Goal: Information Seeking & Learning: Learn about a topic

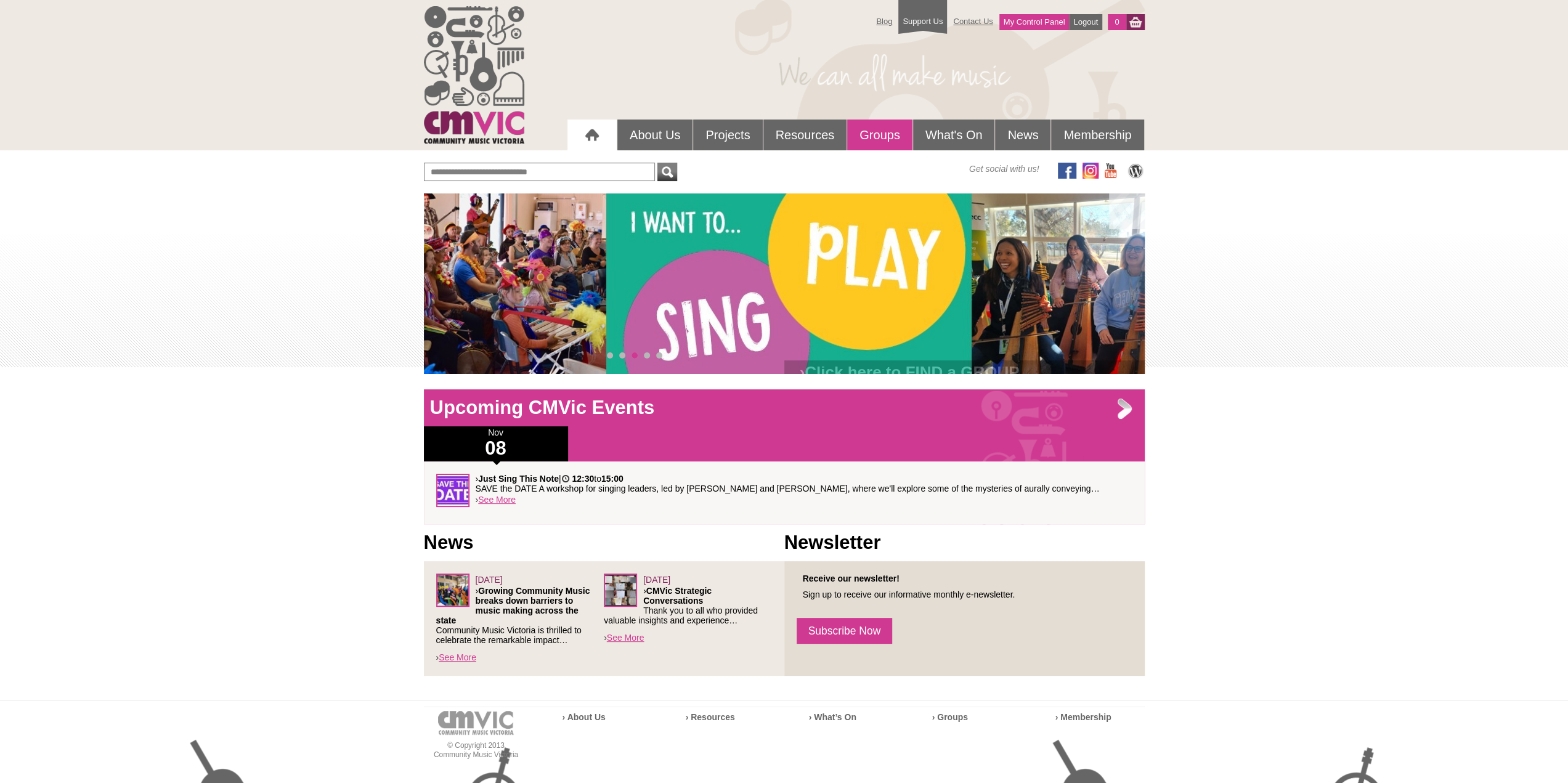
click at [883, 138] on link "Groups" at bounding box center [879, 135] width 65 height 31
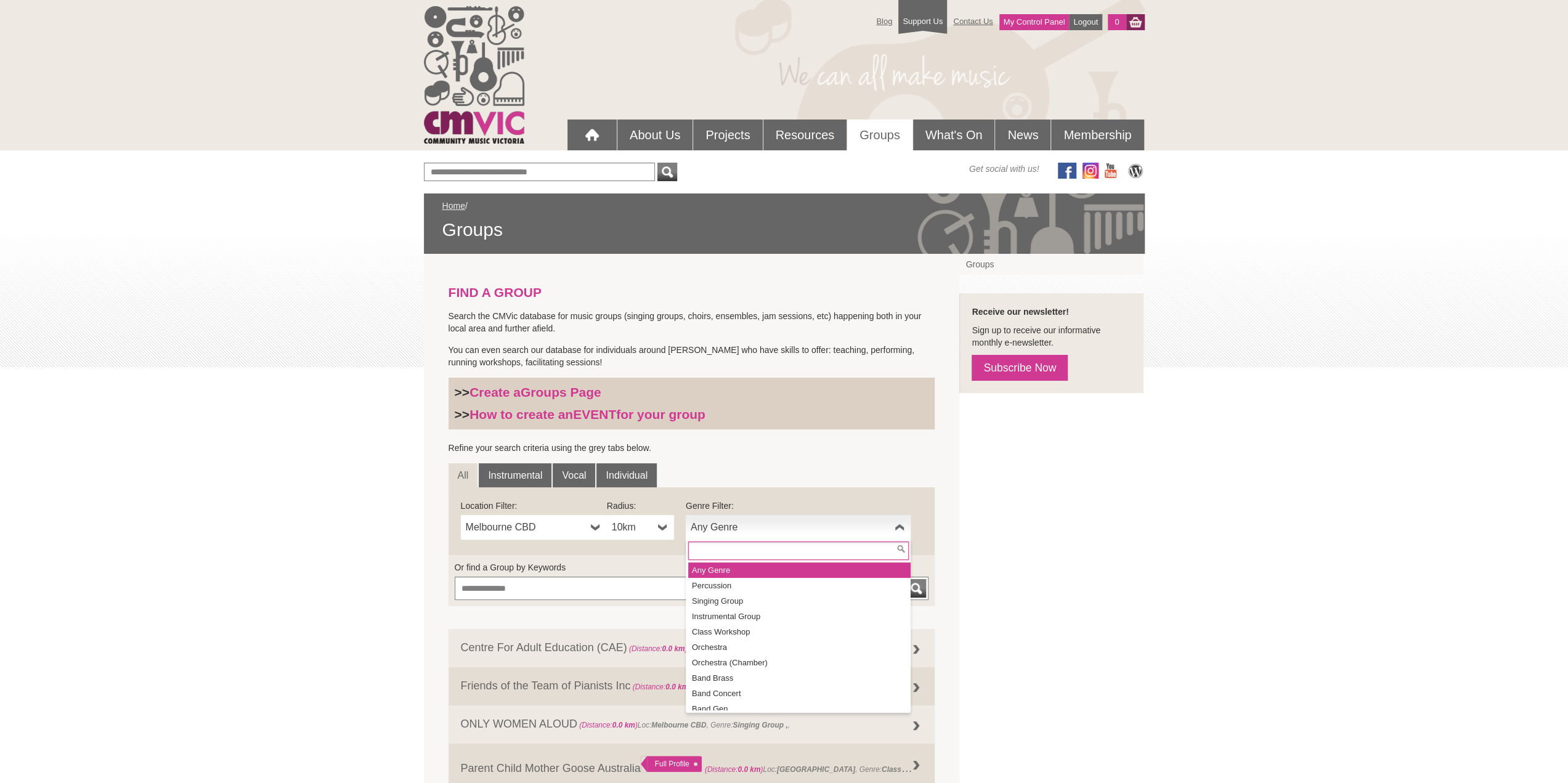
click at [742, 525] on span "Any Genre" at bounding box center [790, 527] width 199 height 15
click at [726, 599] on li "Singing Group" at bounding box center [799, 600] width 223 height 16
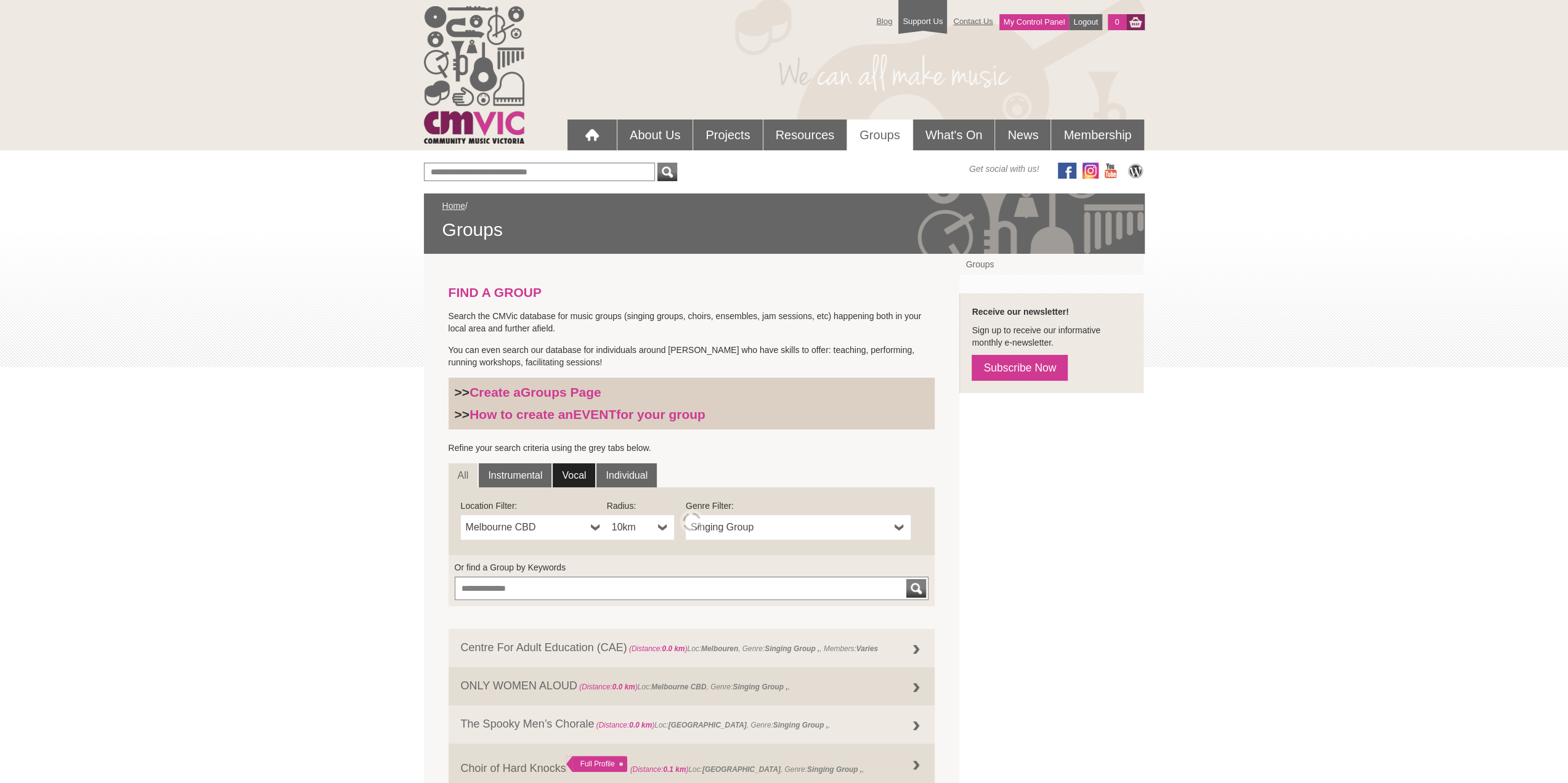
click at [570, 472] on link "Vocal" at bounding box center [573, 475] width 42 height 24
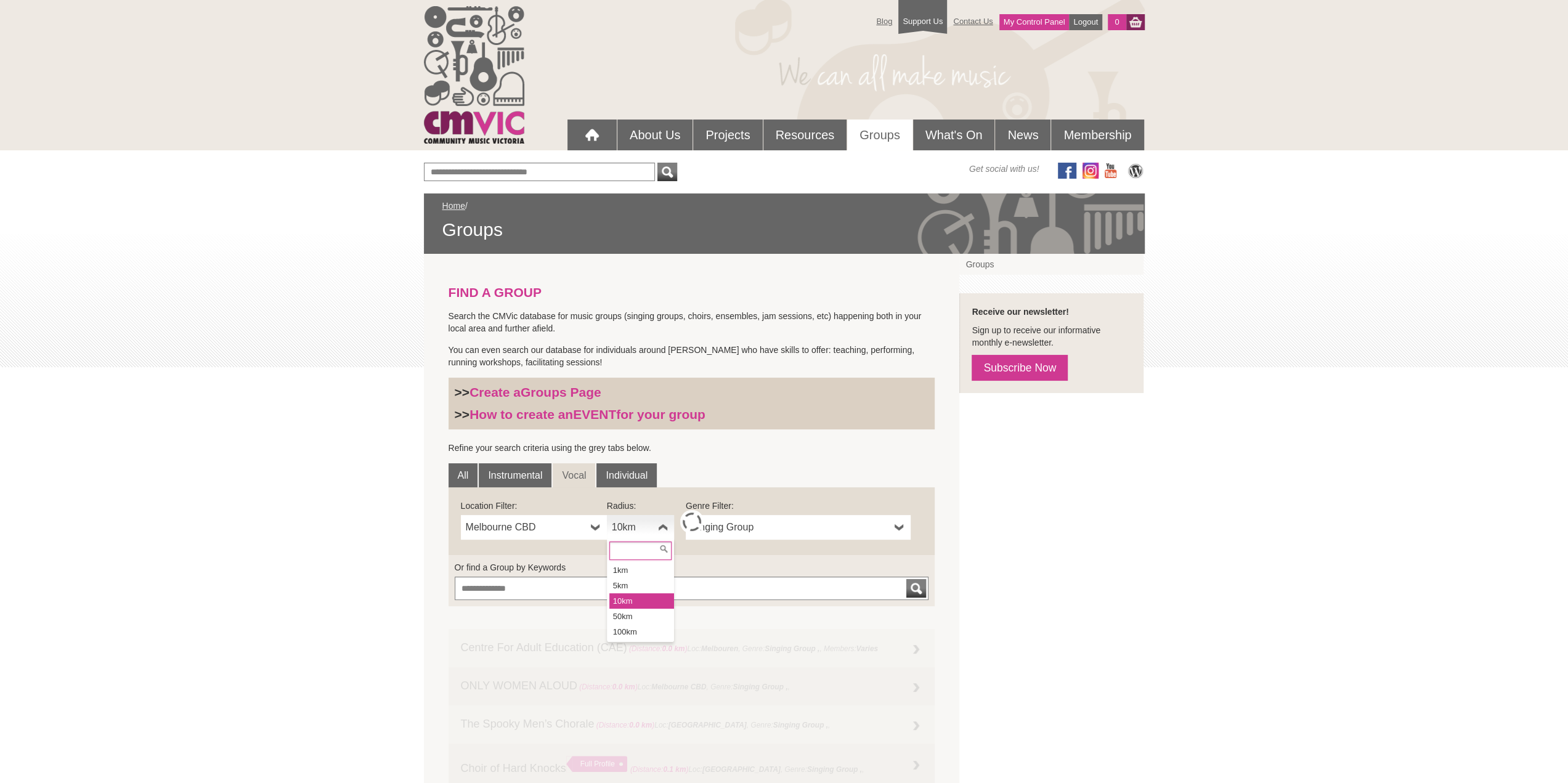
click at [635, 529] on span "10km" at bounding box center [632, 527] width 41 height 15
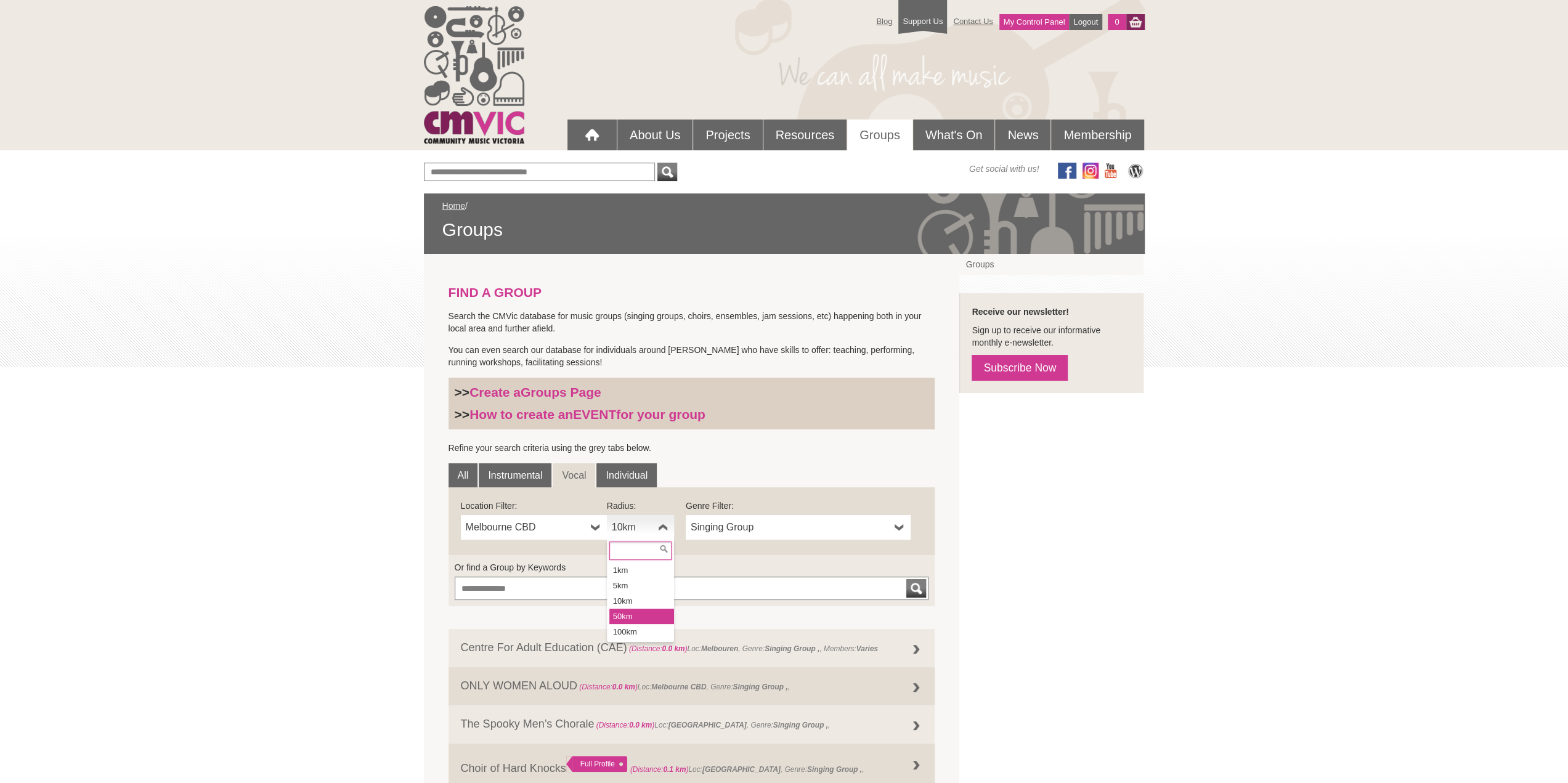
click at [629, 614] on li "50km" at bounding box center [641, 616] width 64 height 16
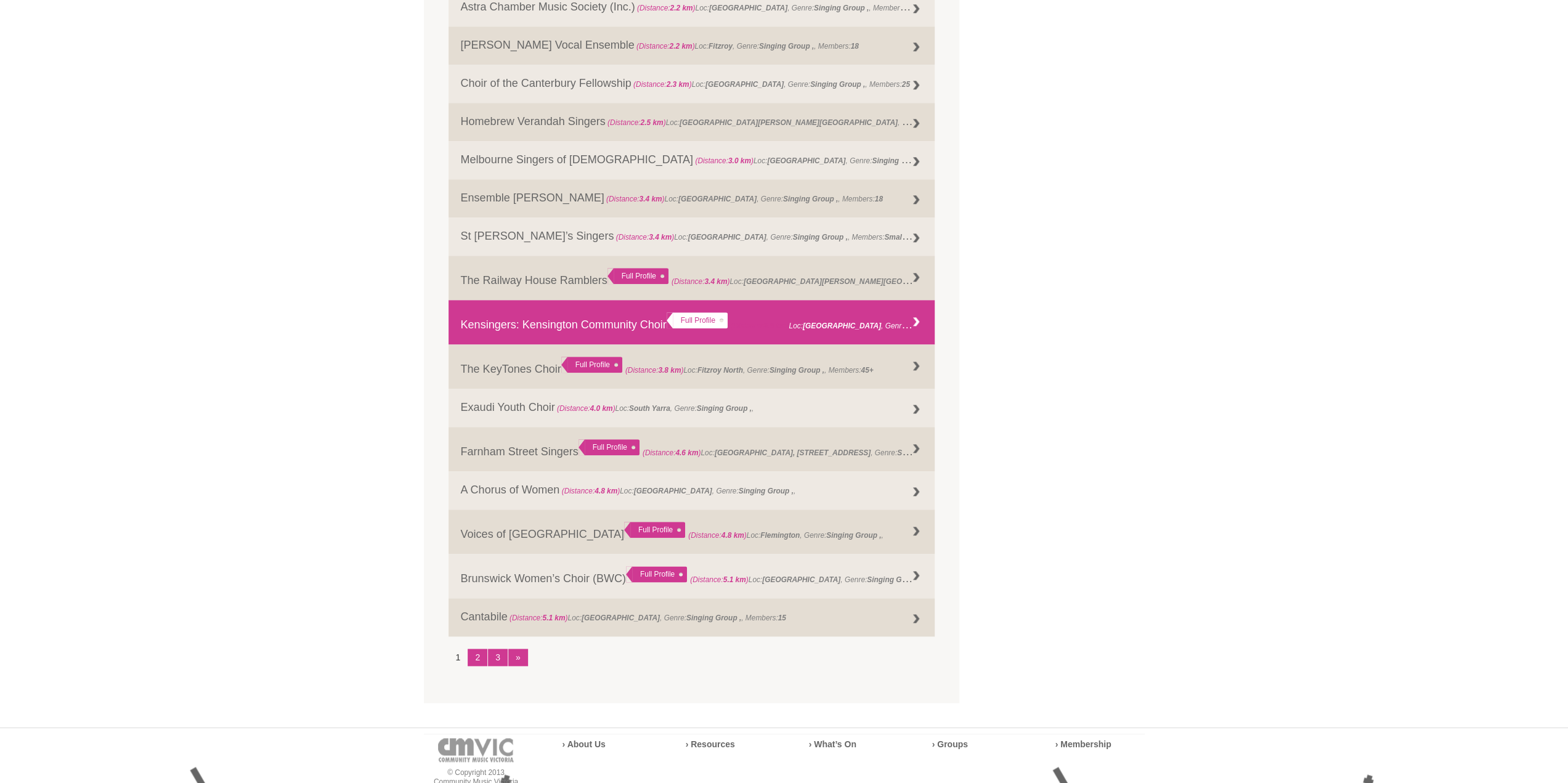
scroll to position [1293, 0]
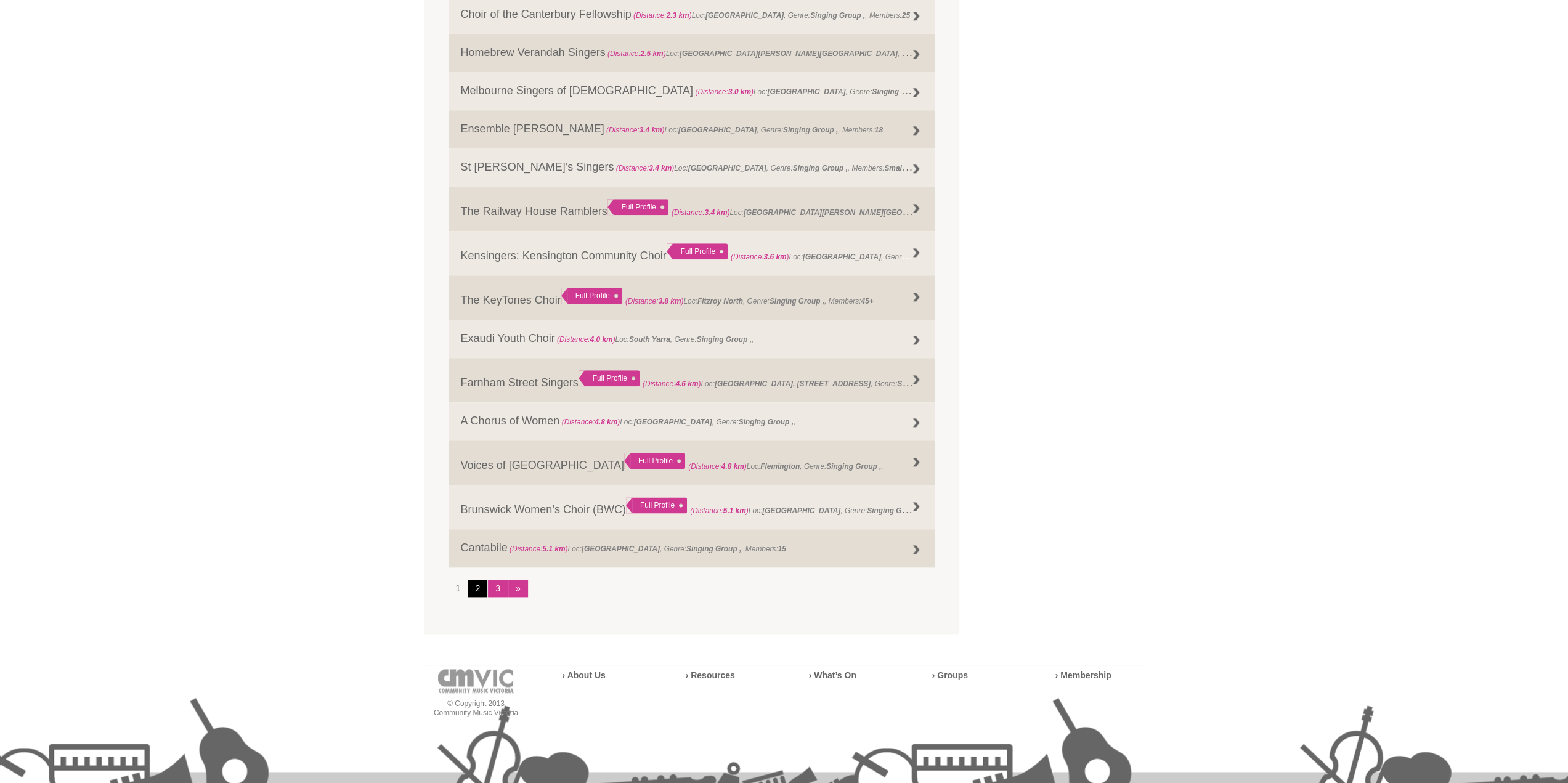
click at [474, 584] on link "2" at bounding box center [477, 588] width 20 height 17
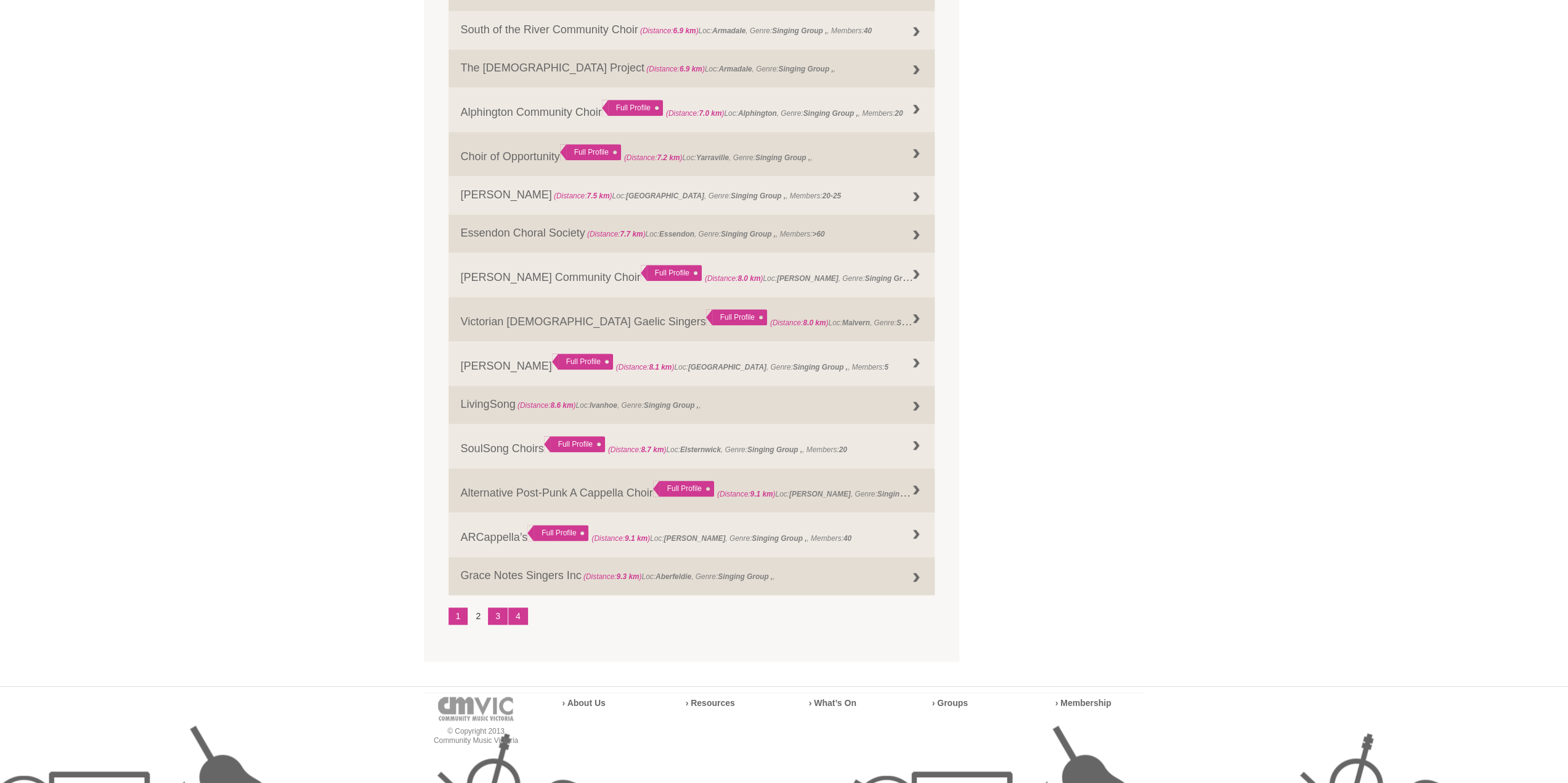
scroll to position [1417, 0]
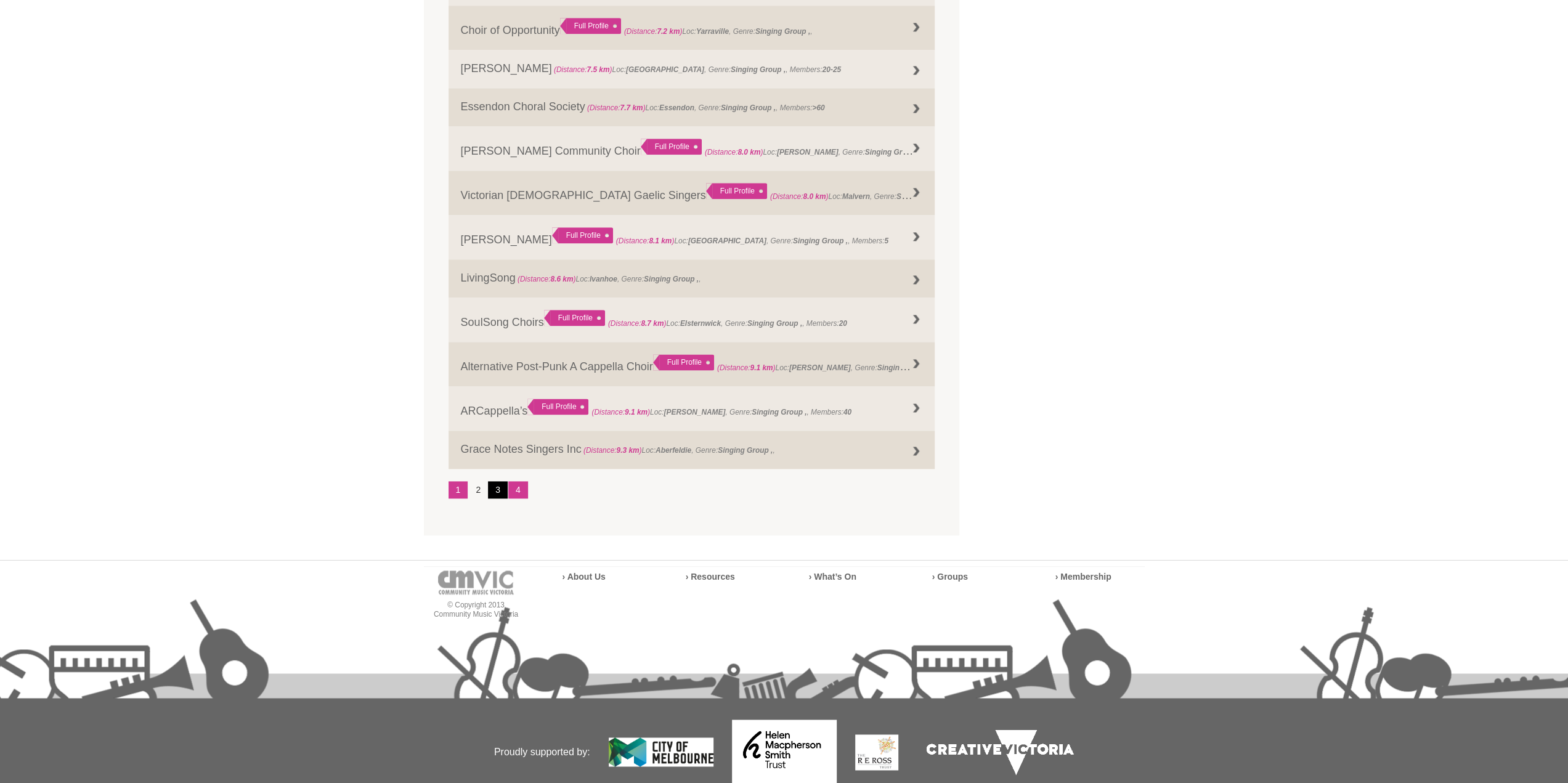
click at [497, 484] on link "3" at bounding box center [498, 489] width 20 height 17
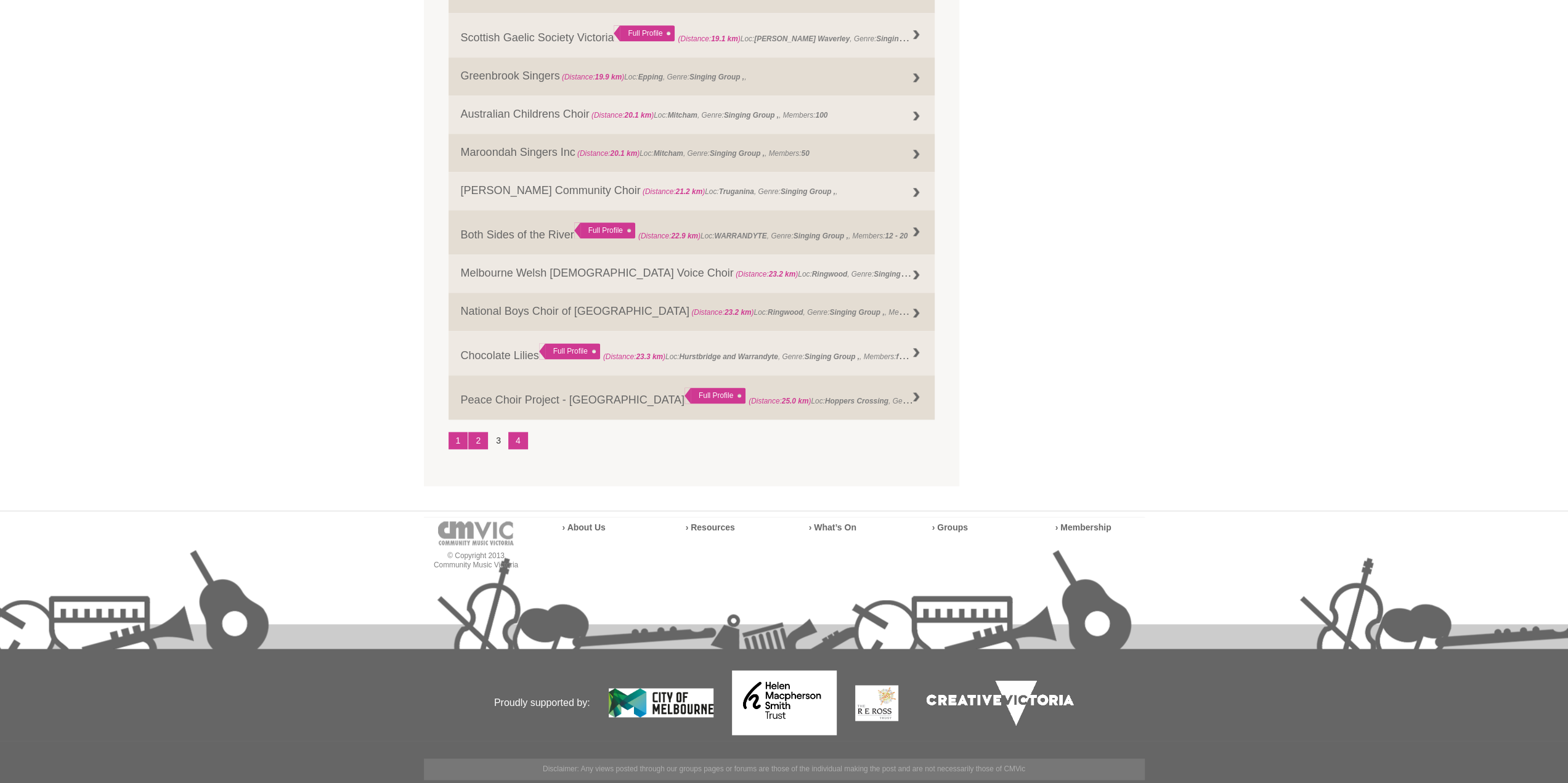
scroll to position [1424, 0]
click at [521, 433] on link "4" at bounding box center [518, 438] width 20 height 17
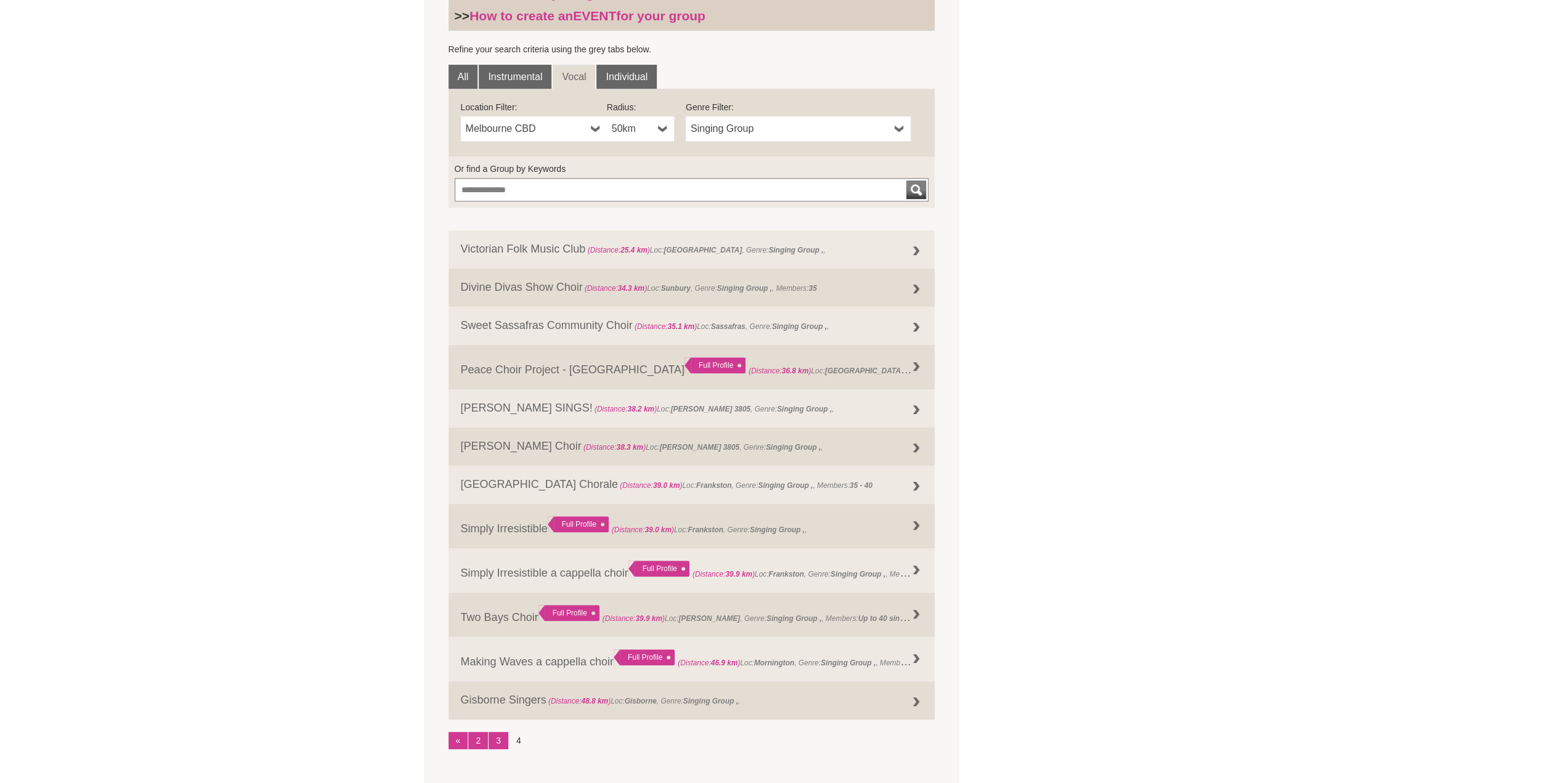
scroll to position [392, 0]
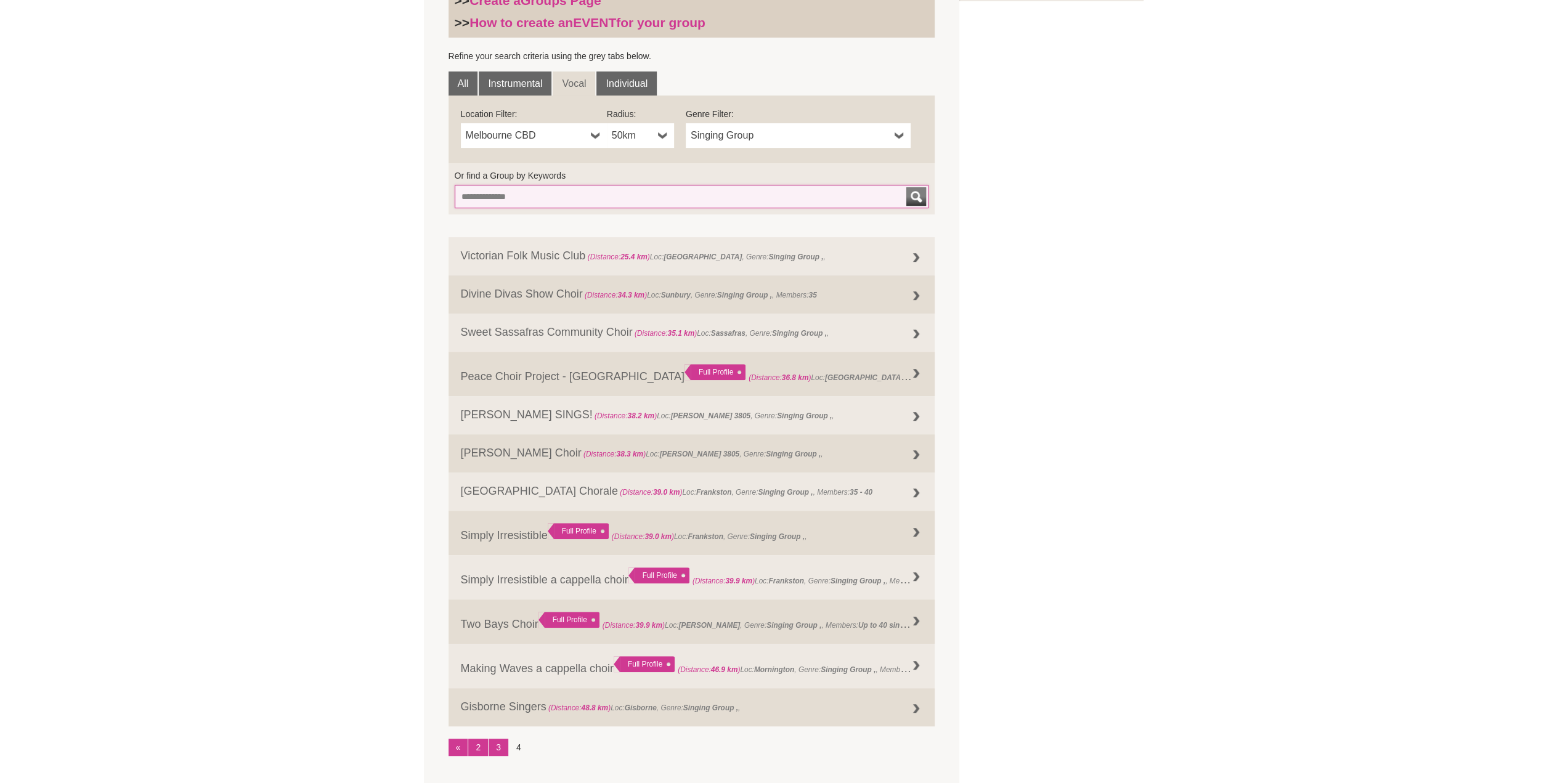
click at [509, 191] on input "Or find a Group by Keywords" at bounding box center [692, 197] width 474 height 24
type input "**********"
click at [908, 194] on div "submit" at bounding box center [916, 196] width 15 height 18
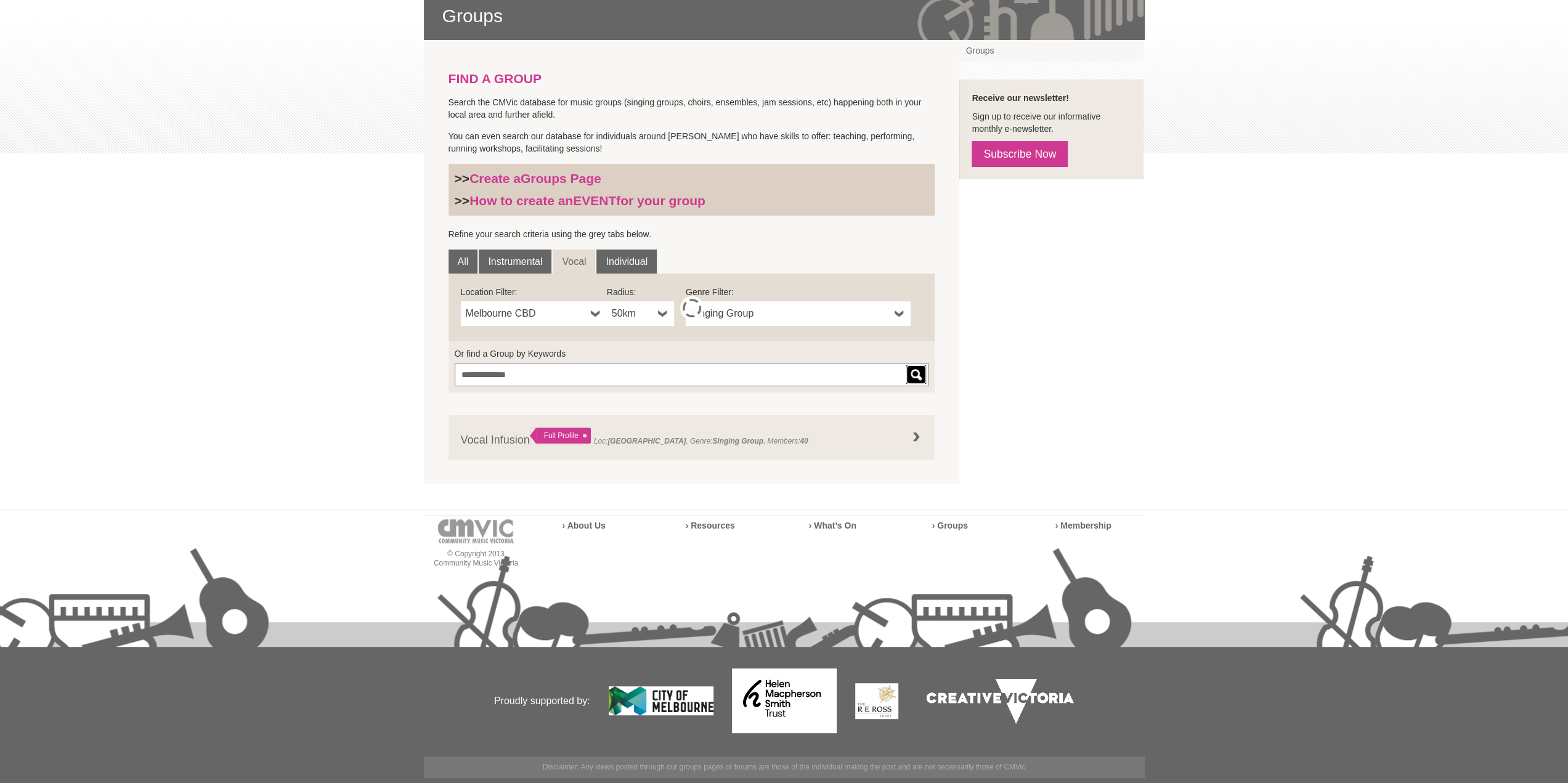
scroll to position [213, 0]
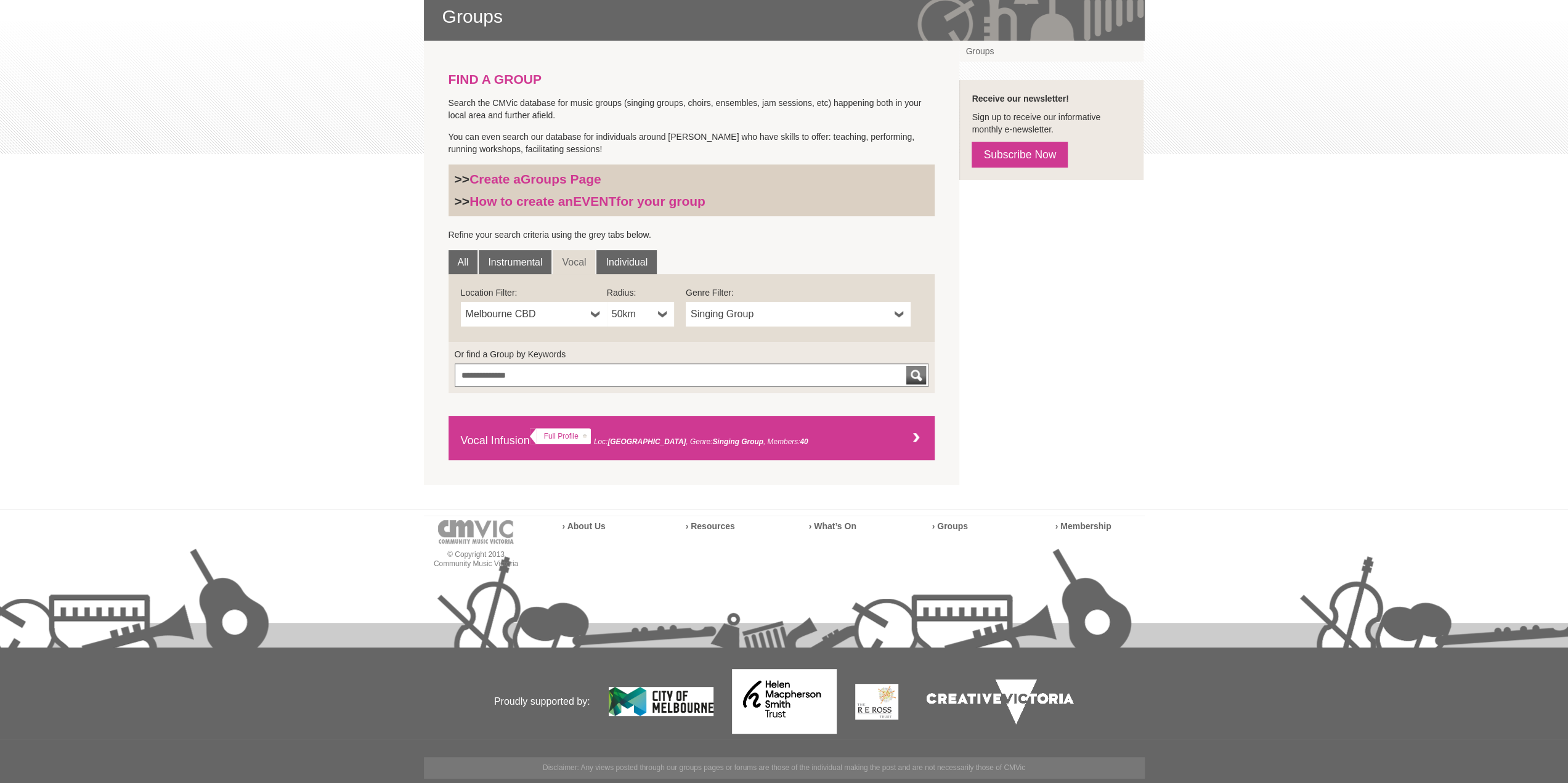
click at [641, 434] on link "Vocal Infusion Full Profile Loc: Doncaster East , Genre: Singing Group 40" at bounding box center [692, 438] width 487 height 44
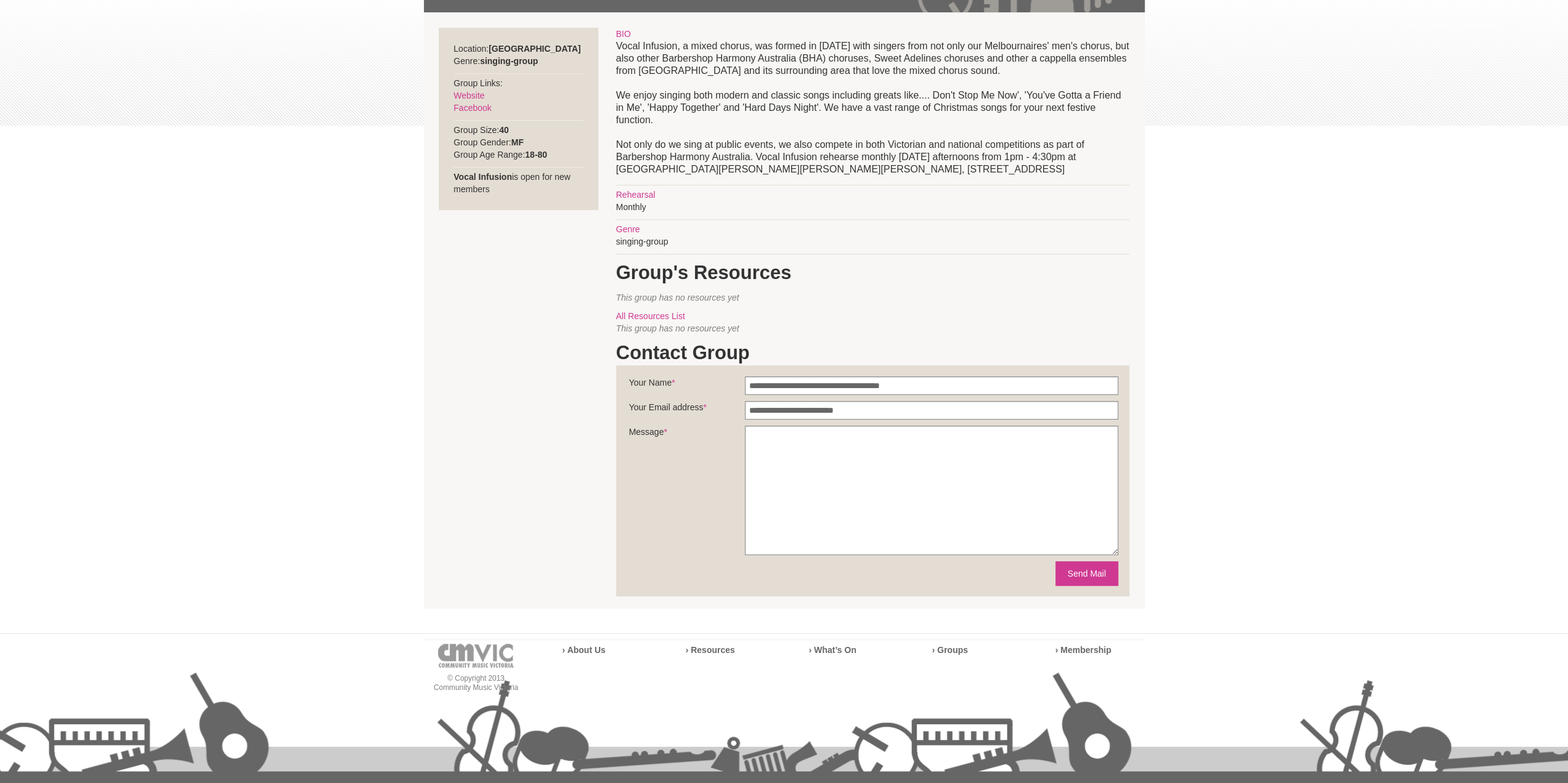
scroll to position [118, 0]
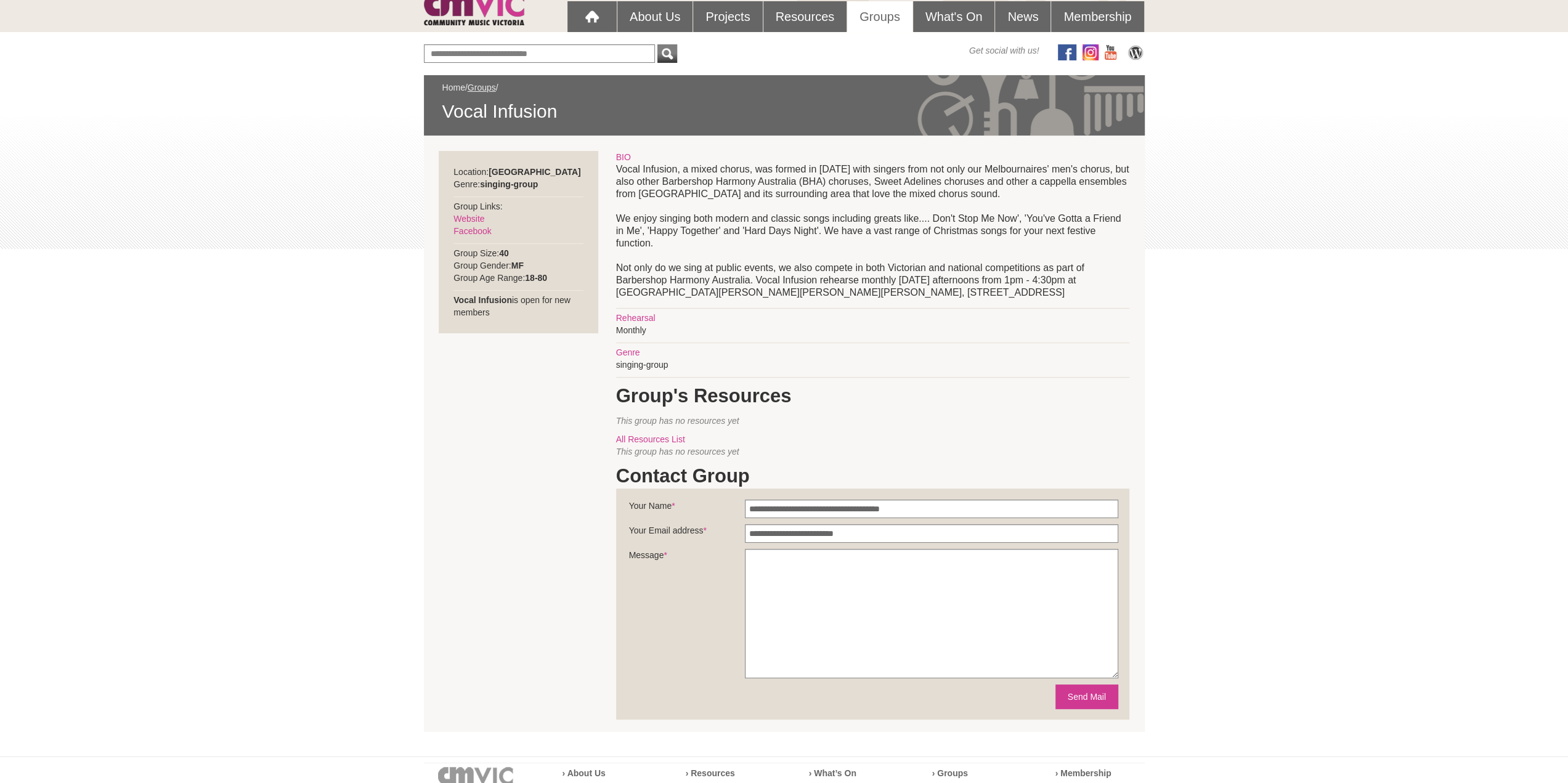
click at [459, 88] on link "Home" at bounding box center [453, 87] width 23 height 10
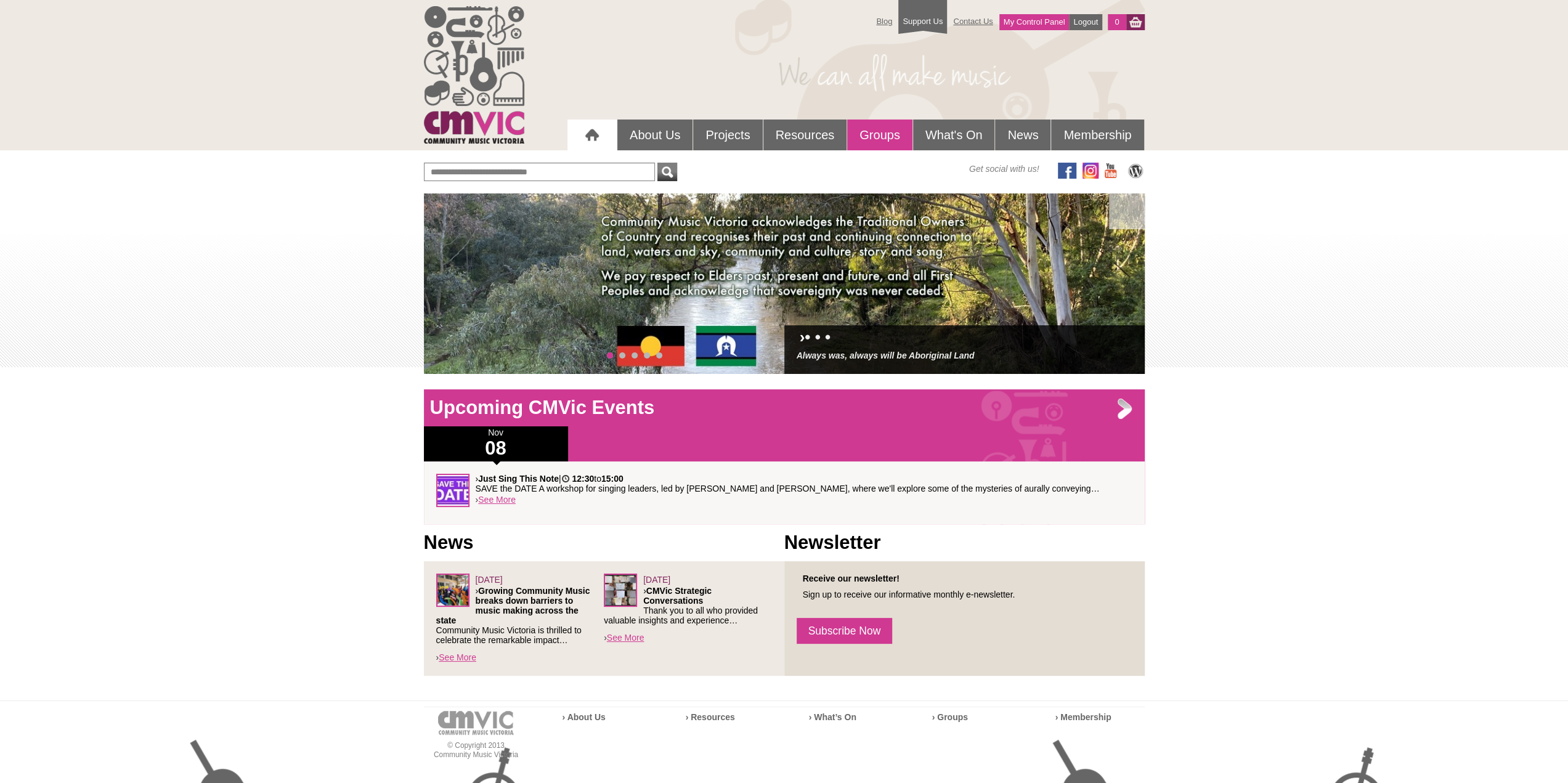
click at [873, 135] on link "Groups" at bounding box center [879, 135] width 65 height 31
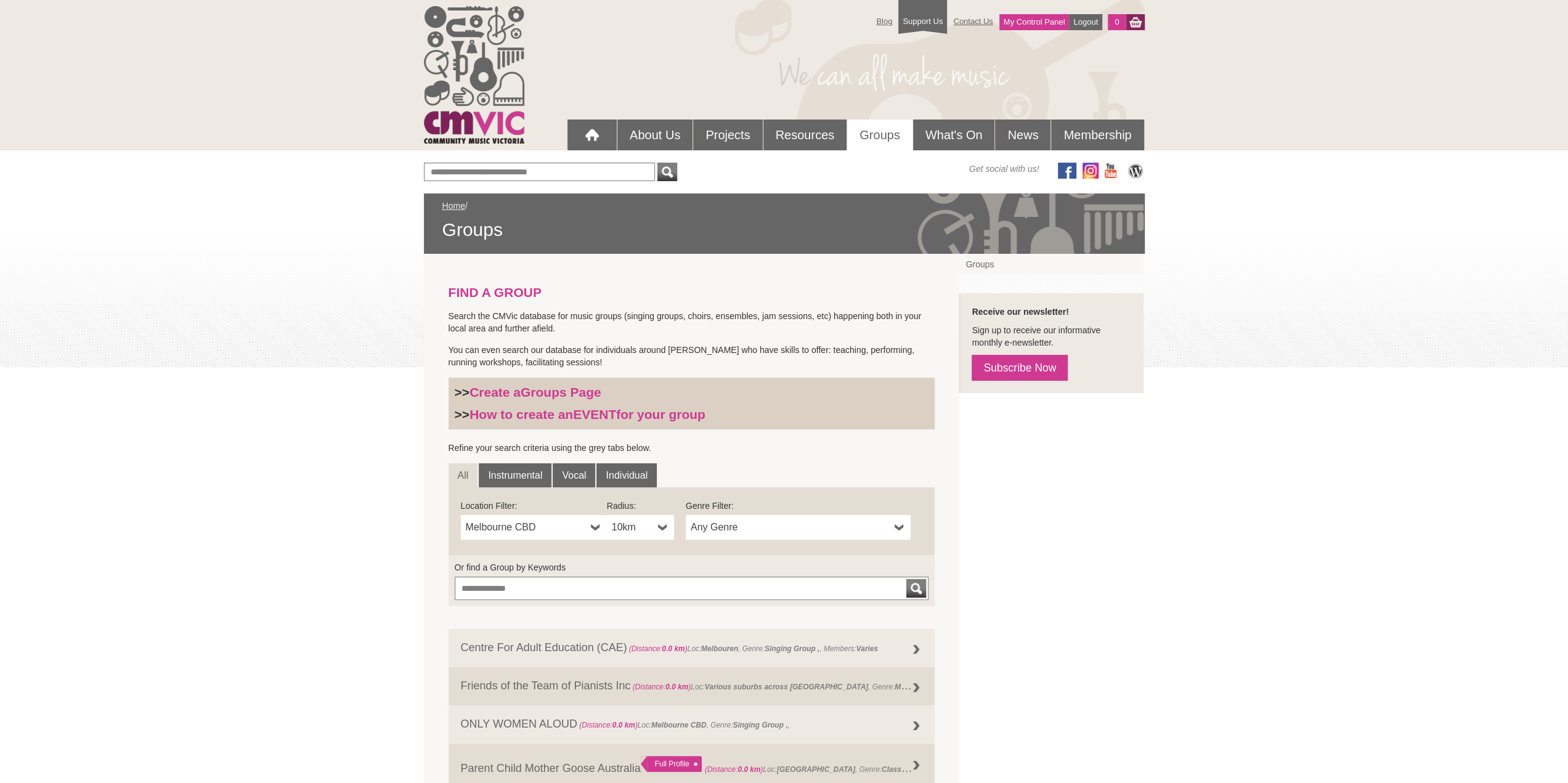
click at [731, 523] on span "Any Genre" at bounding box center [790, 527] width 199 height 15
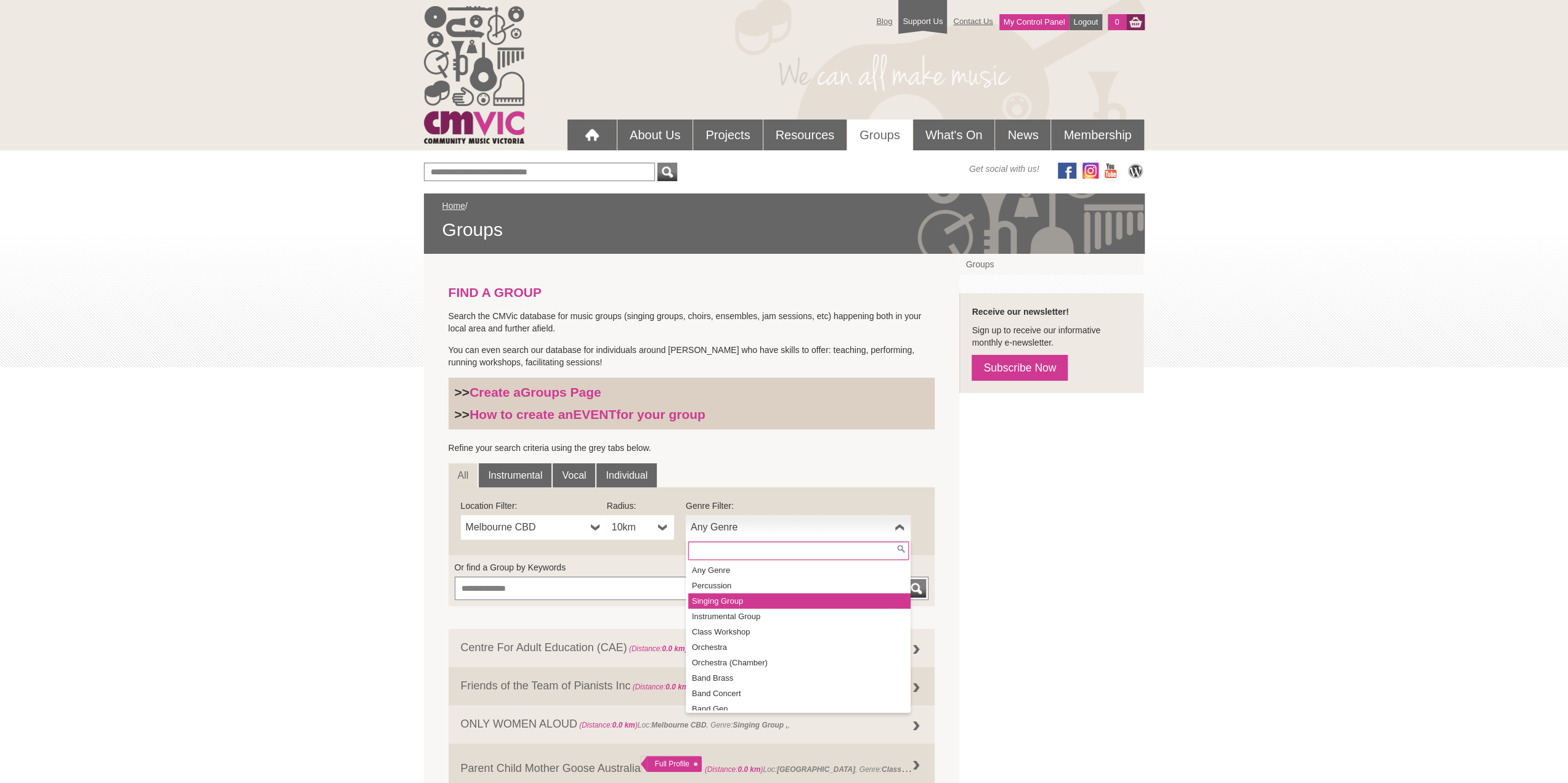
click at [710, 600] on li "Singing Group" at bounding box center [799, 600] width 223 height 16
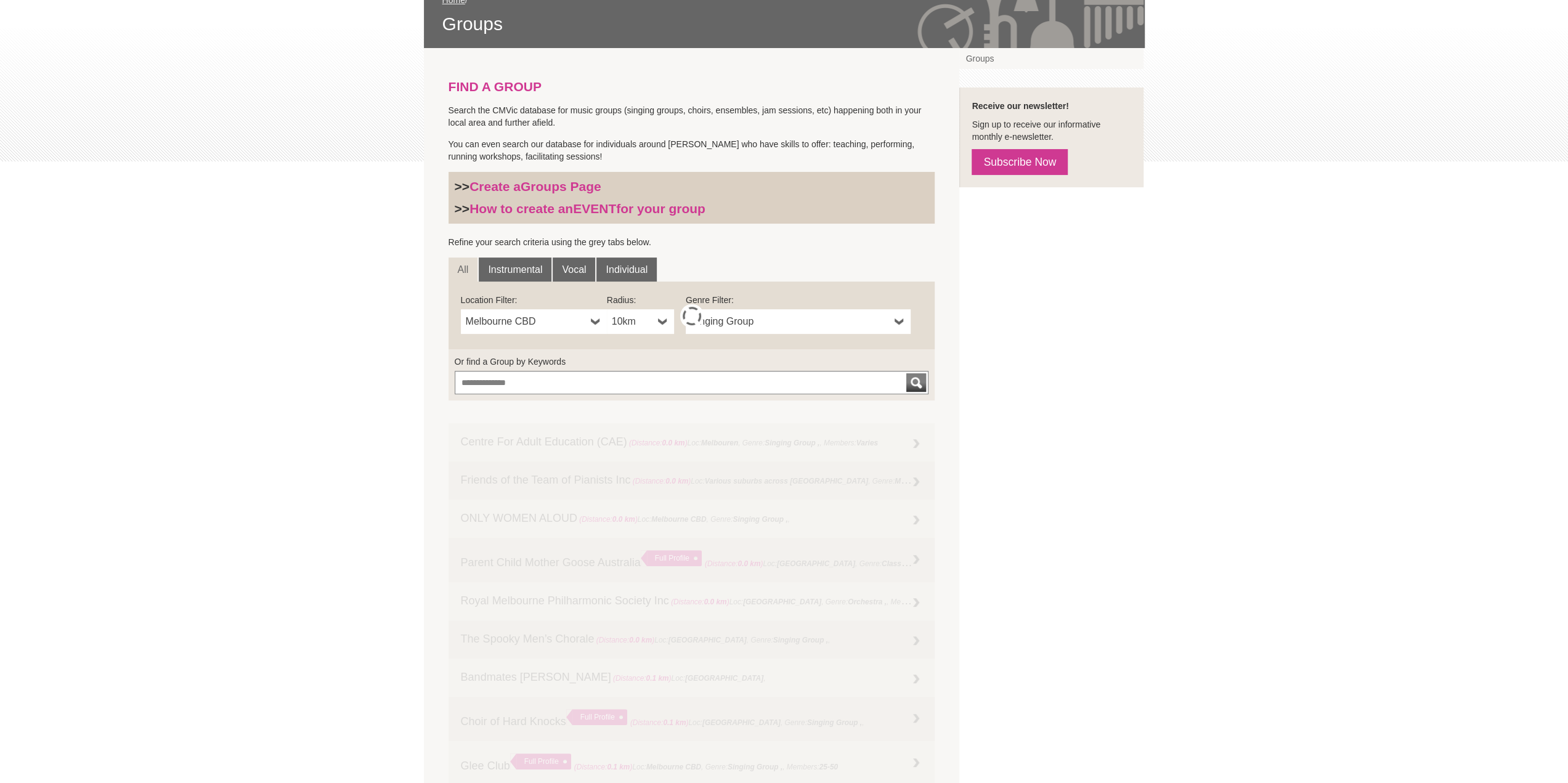
scroll to position [246, 0]
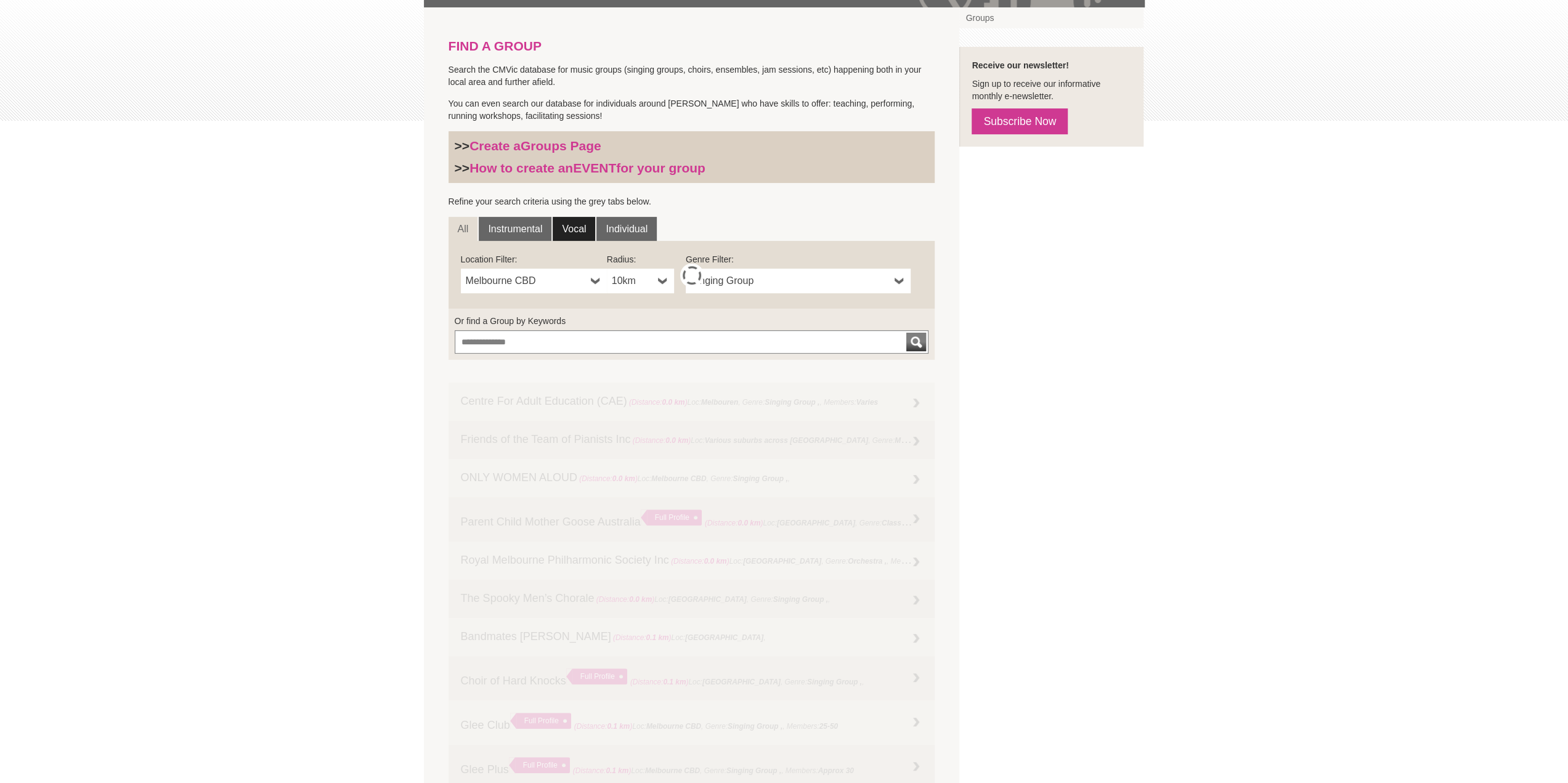
click at [575, 226] on link "Vocal" at bounding box center [573, 228] width 42 height 24
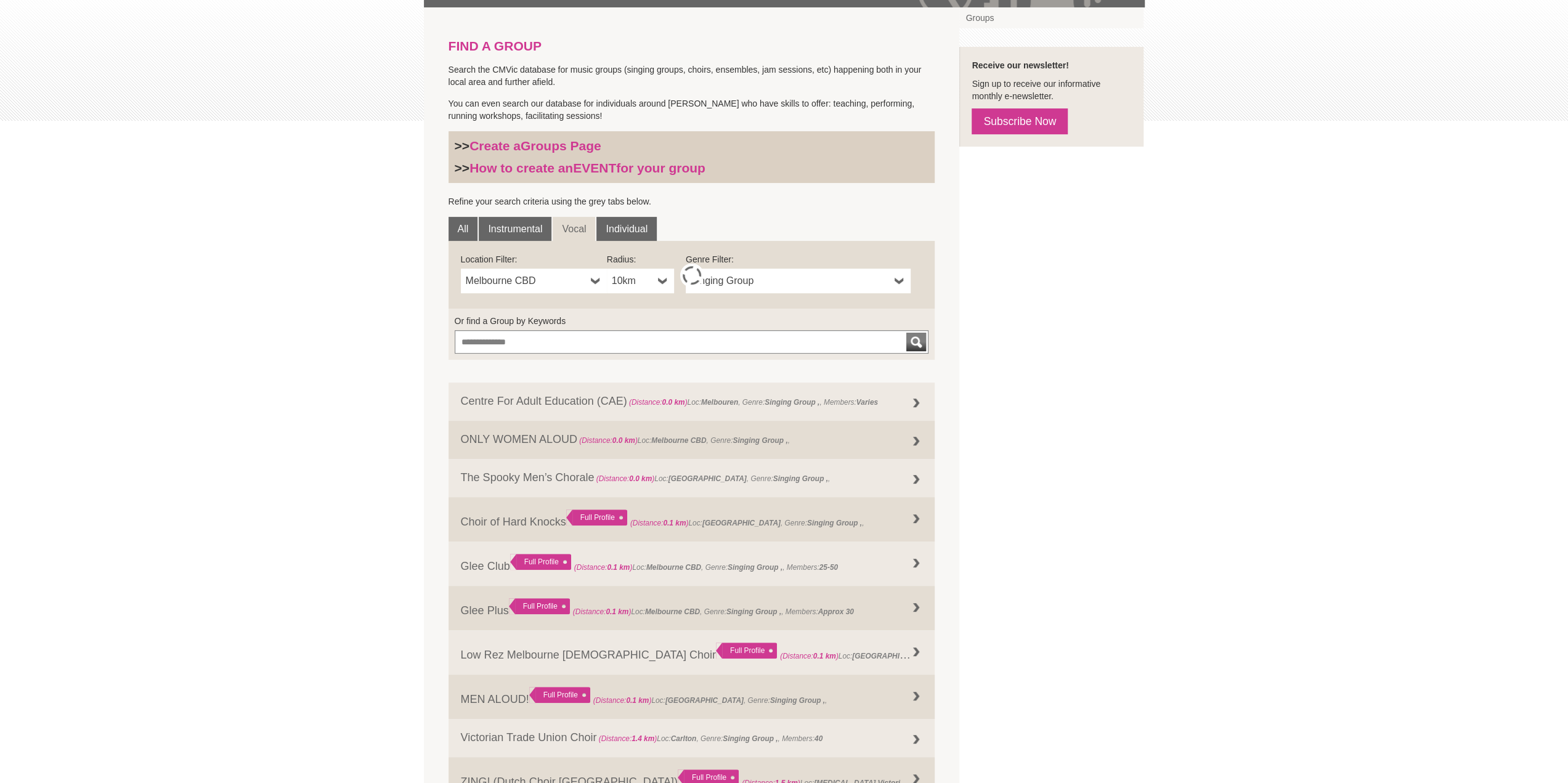
click at [546, 275] on span "Melbourne CBD" at bounding box center [526, 281] width 120 height 15
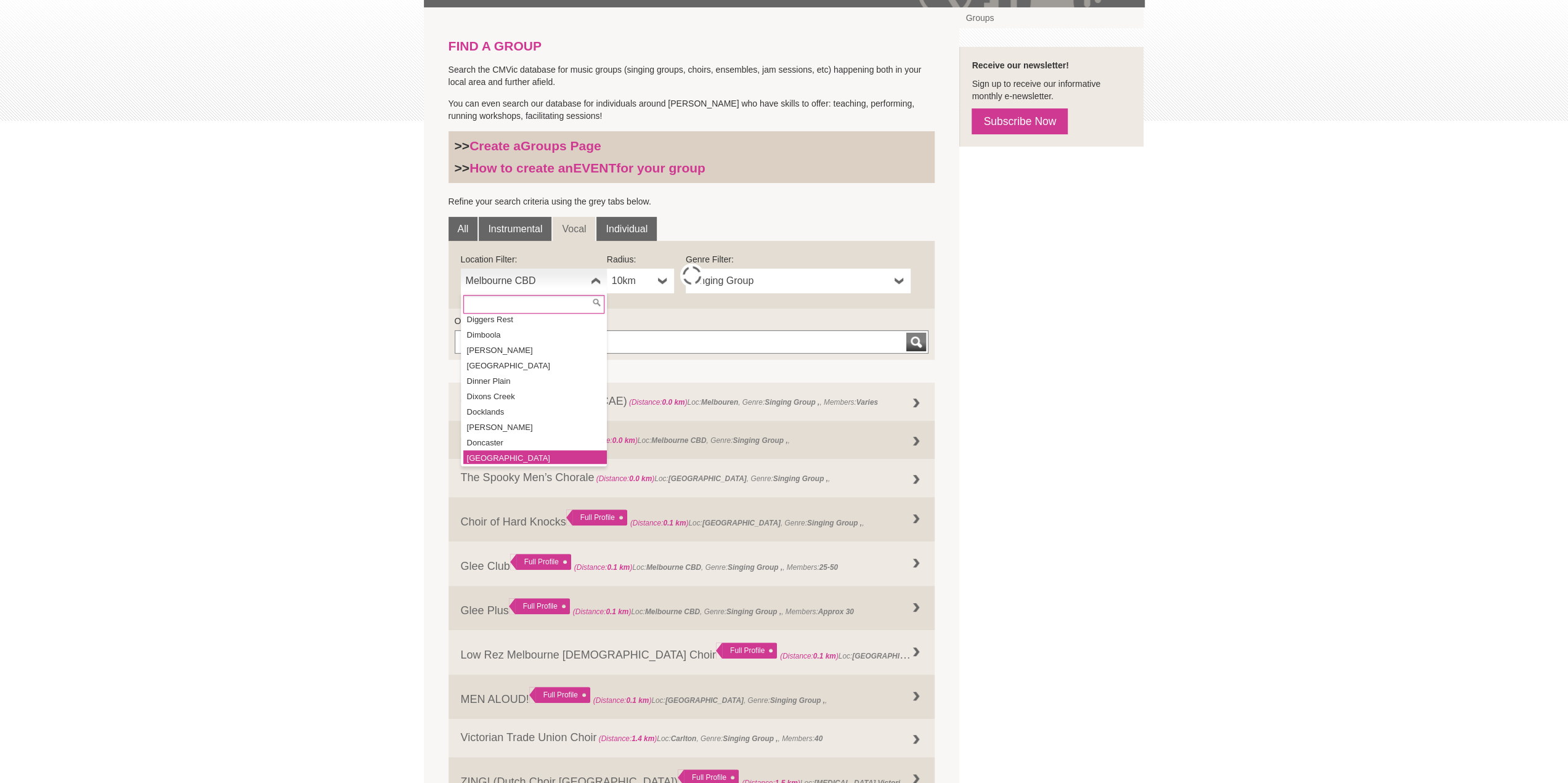
scroll to position [7082, 0]
click at [508, 436] on li "Doncaster" at bounding box center [535, 444] width 143 height 16
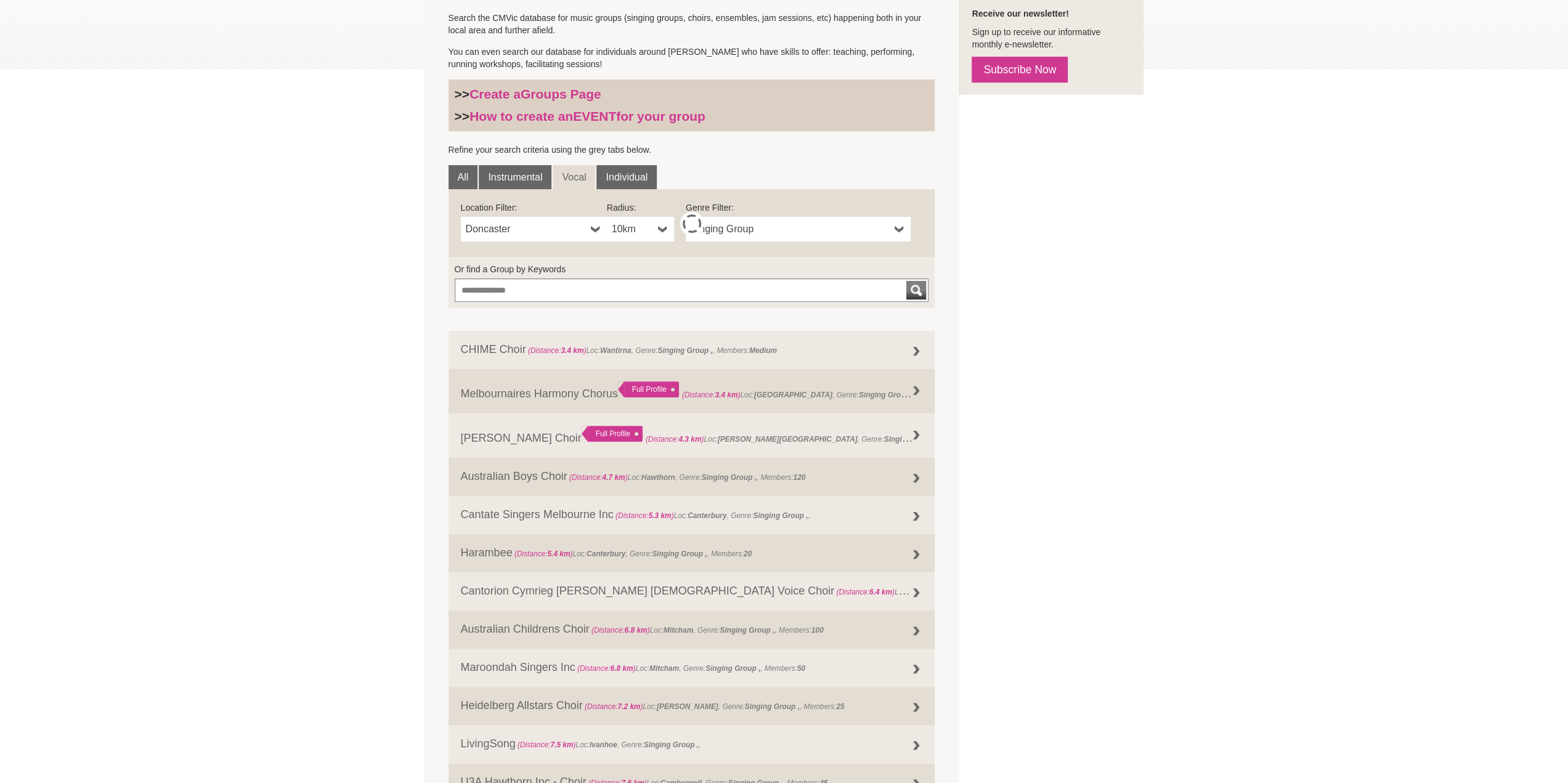
scroll to position [246, 0]
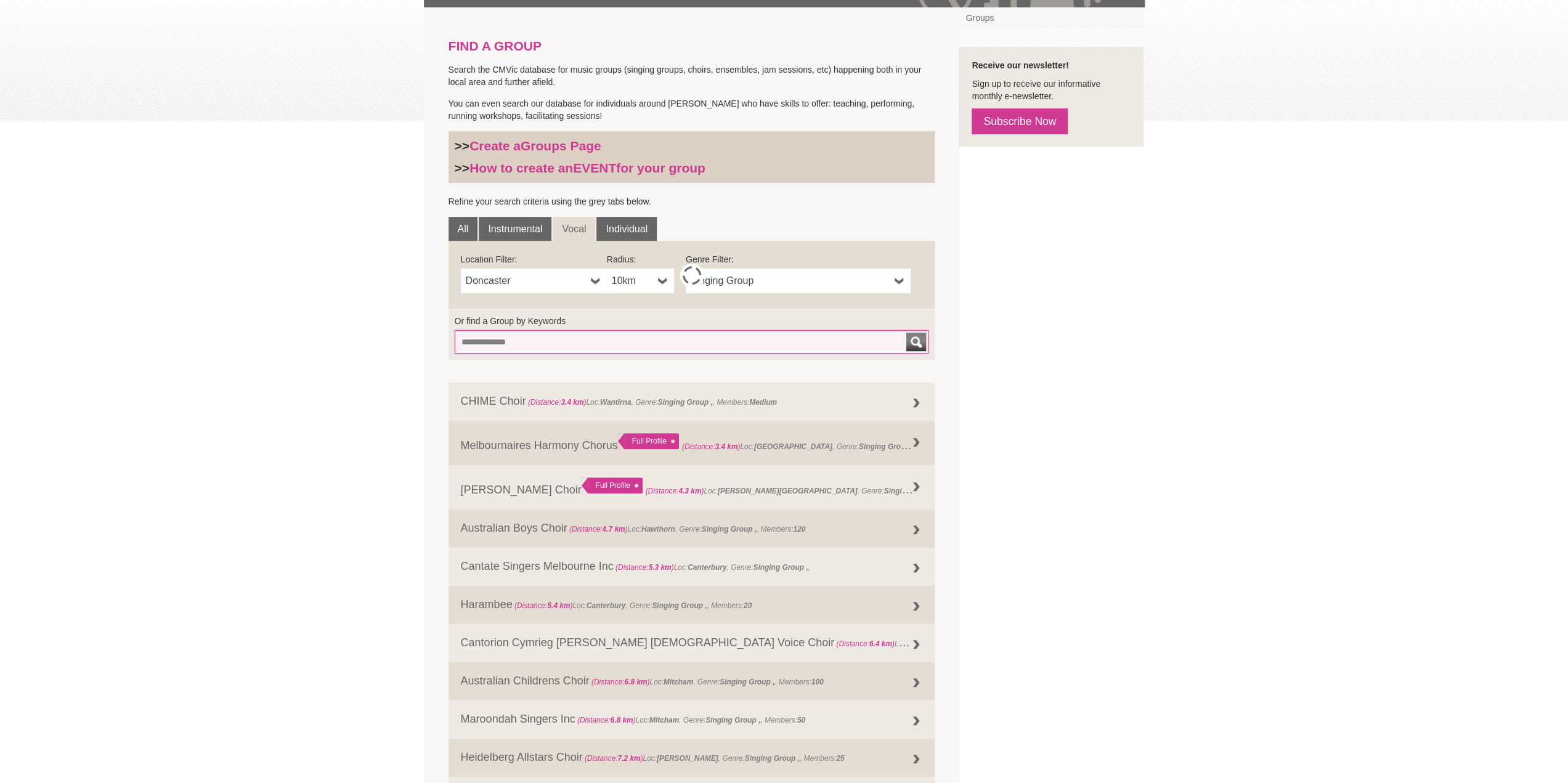
click at [510, 342] on input "Or find a Group by Keywords" at bounding box center [692, 342] width 474 height 24
type input "*****"
click at [913, 340] on div "submit" at bounding box center [916, 342] width 15 height 18
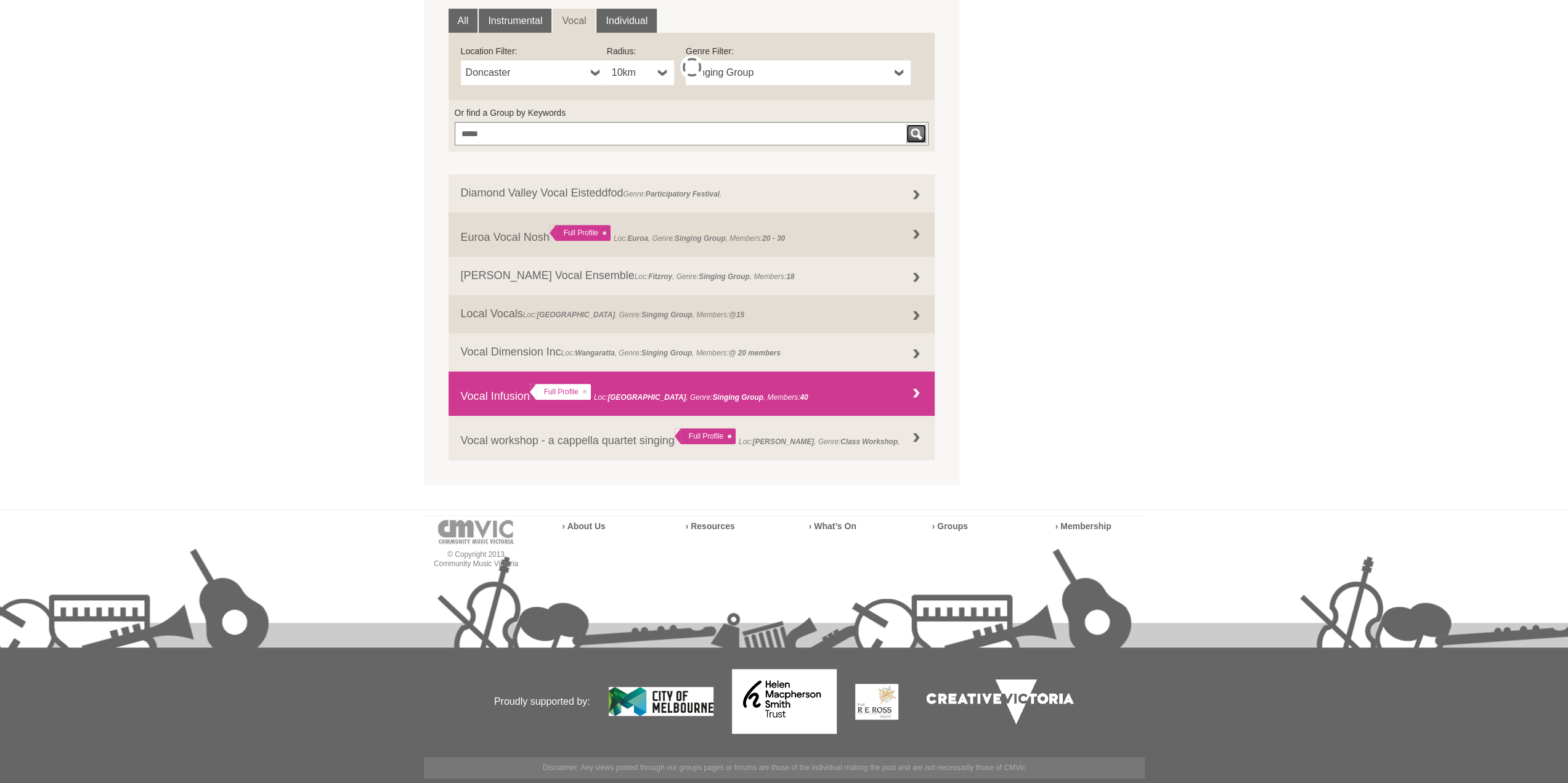
scroll to position [209, 0]
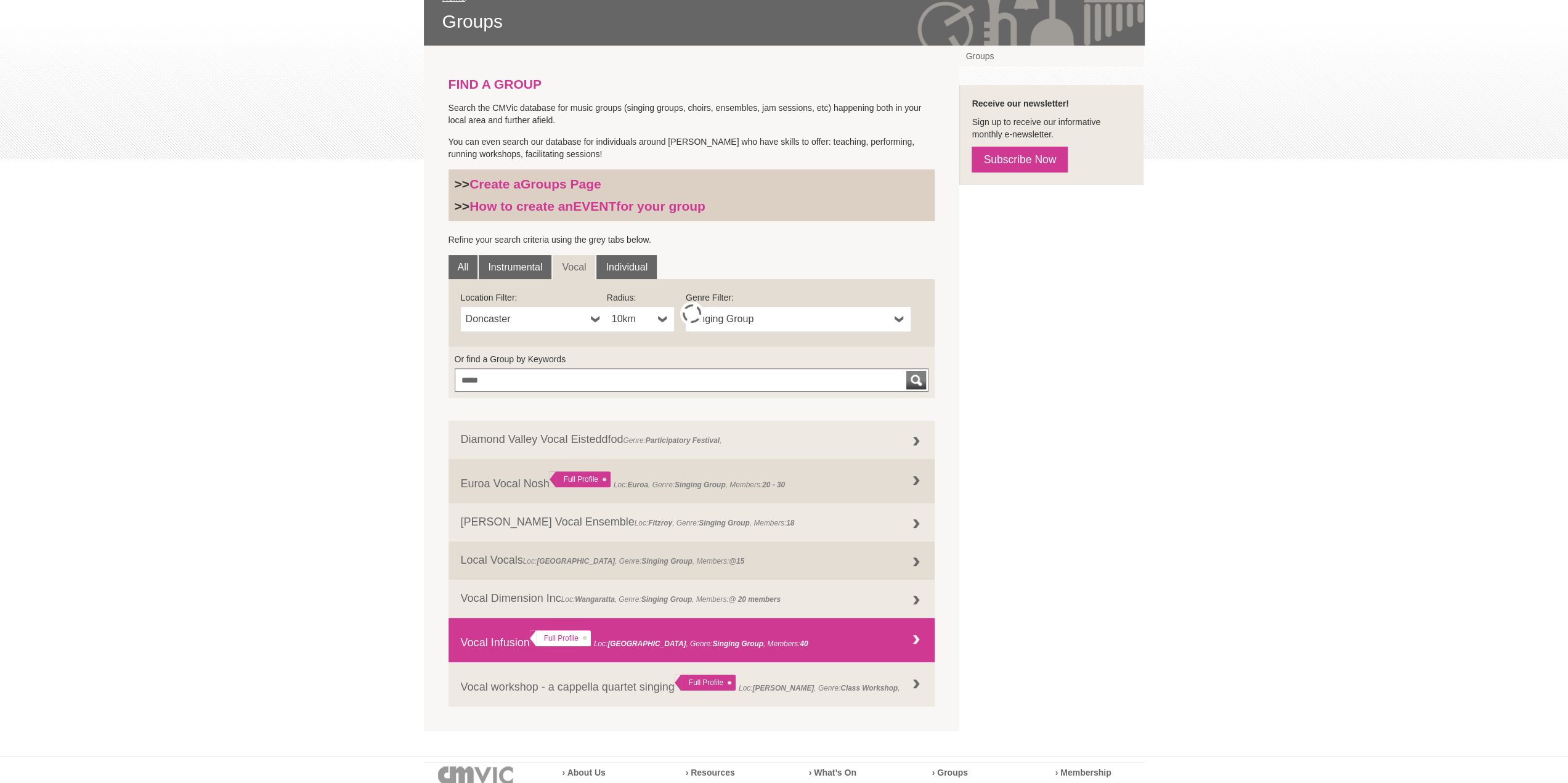
click at [613, 640] on strong "[GEOGRAPHIC_DATA]" at bounding box center [646, 644] width 78 height 9
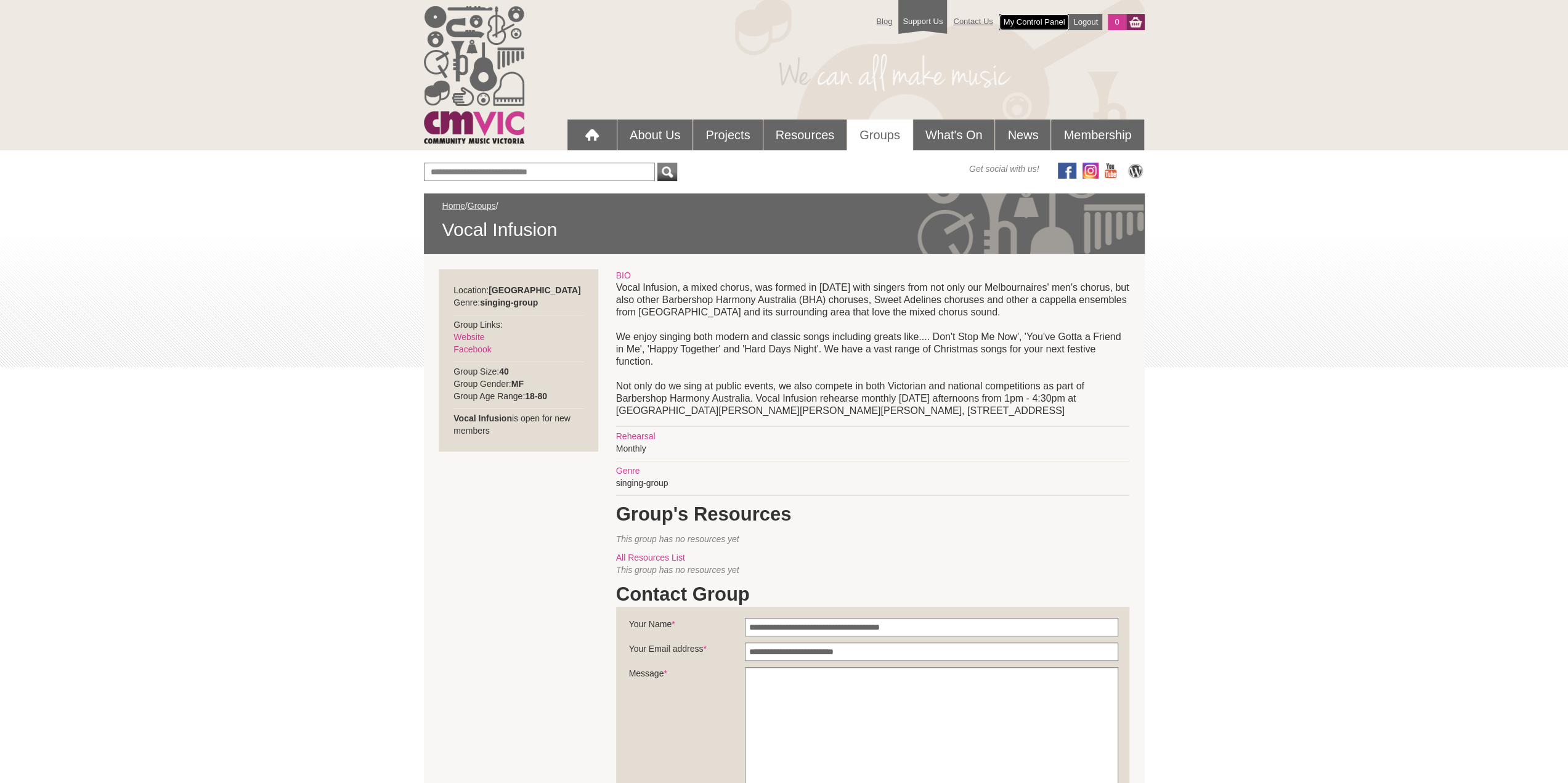
click at [1023, 23] on link "My Control Panel" at bounding box center [1034, 22] width 70 height 16
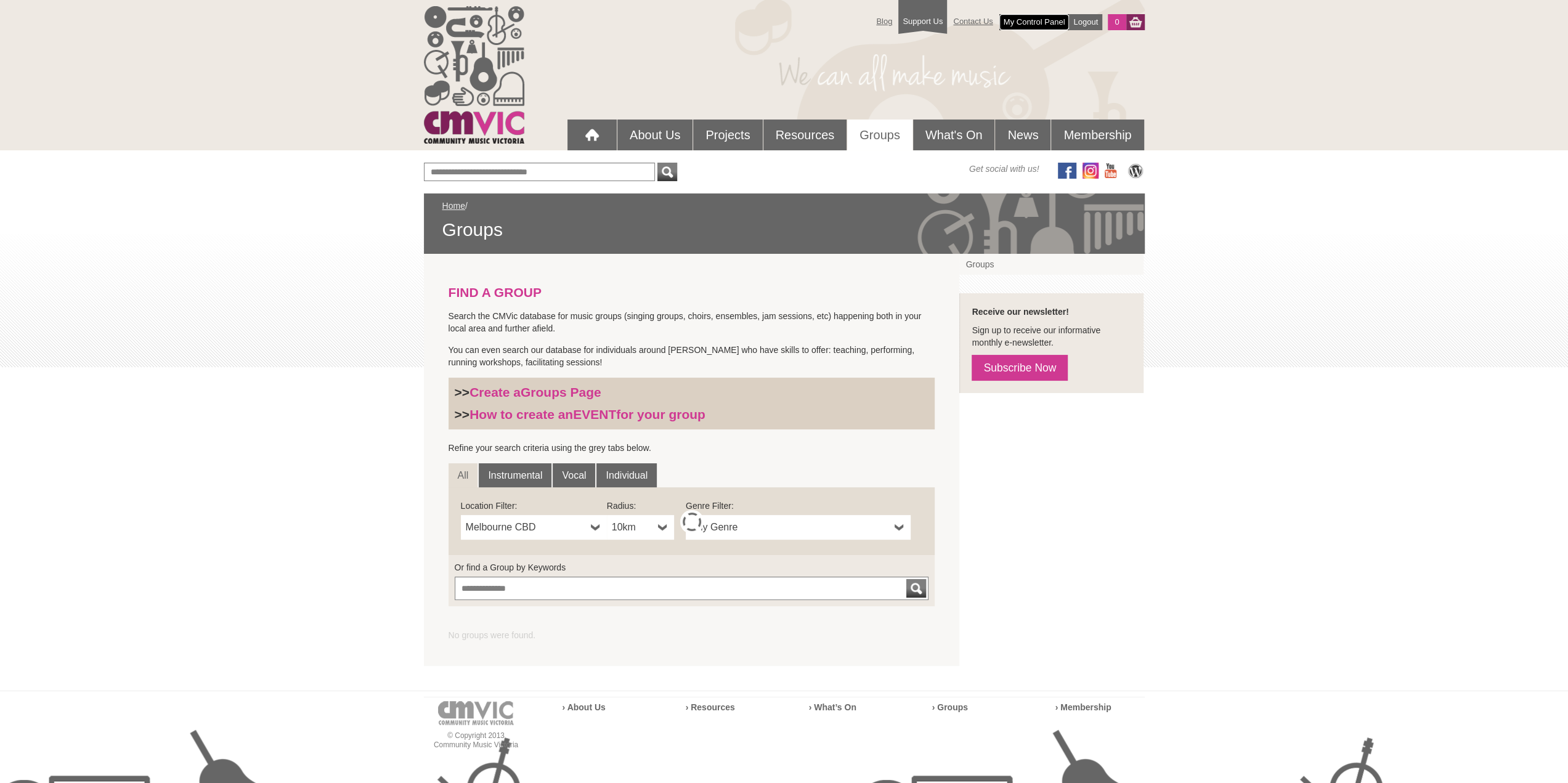
click at [1035, 16] on link "My Control Panel" at bounding box center [1034, 22] width 70 height 16
